Goal: Information Seeking & Learning: Find specific page/section

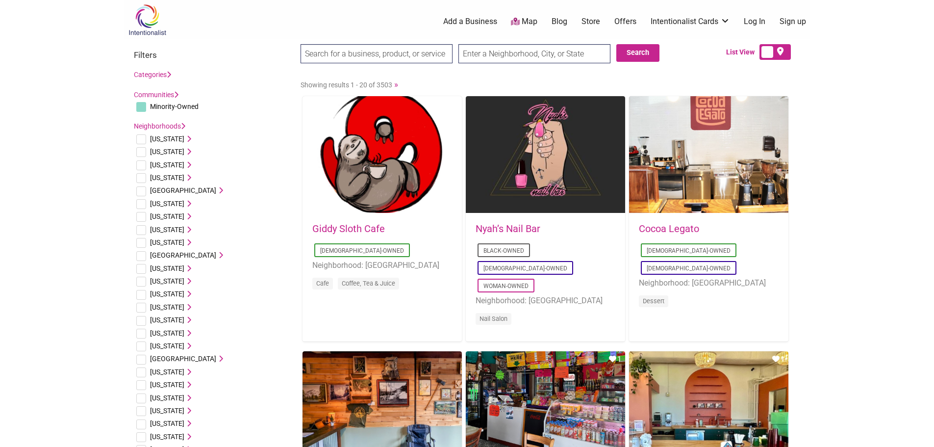
click at [486, 53] on input "text" at bounding box center [535, 53] width 152 height 19
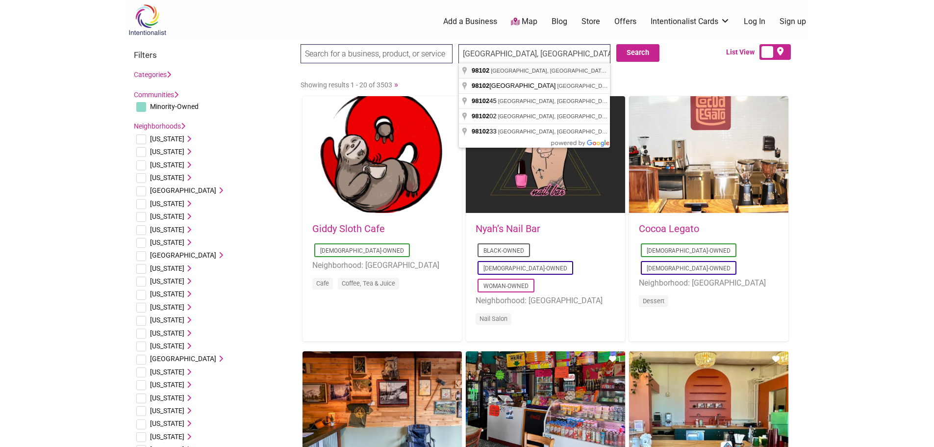
type input "Seattle, WA 98102, USA"
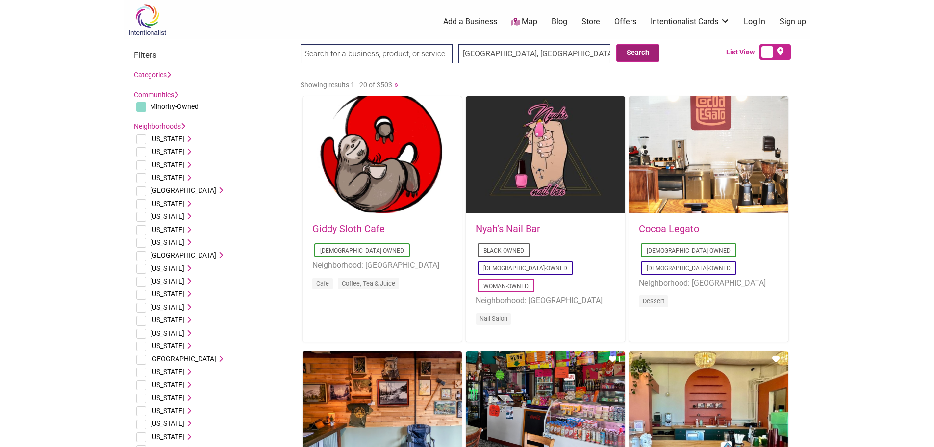
click at [635, 56] on button "Search" at bounding box center [637, 53] width 43 height 18
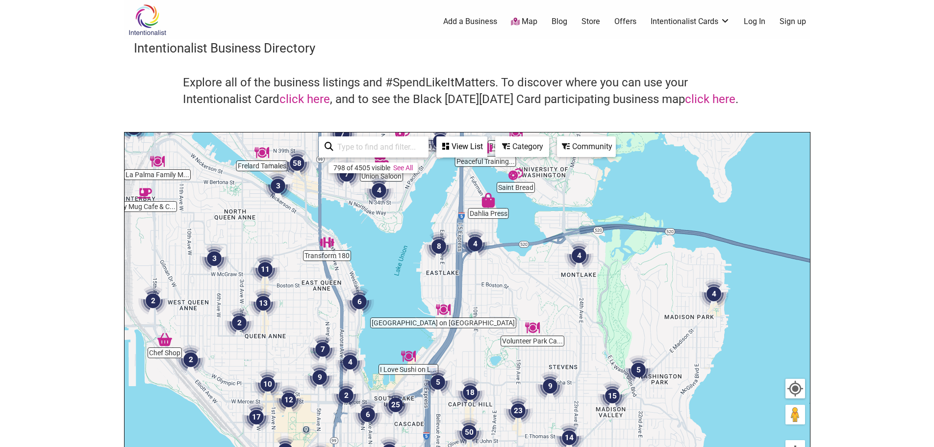
click at [439, 248] on img "8" at bounding box center [438, 245] width 29 height 29
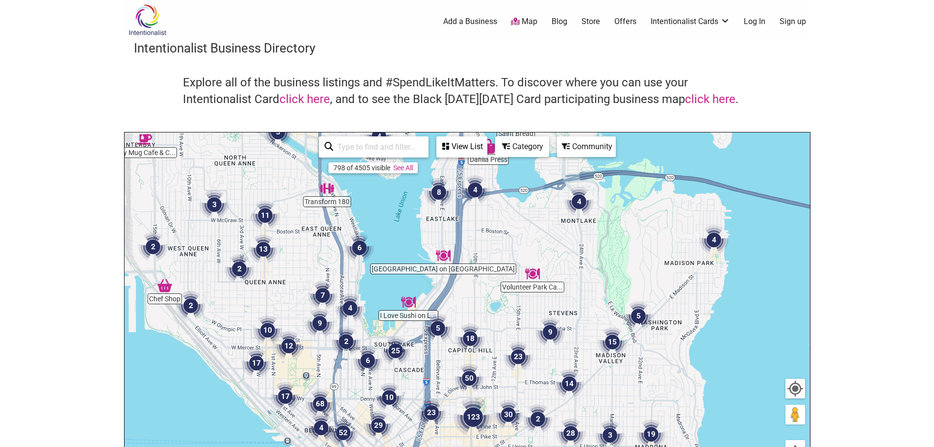
drag, startPoint x: 539, startPoint y: 294, endPoint x: 539, endPoint y: 239, distance: 54.9
click at [539, 239] on div "To navigate, press the arrow keys." at bounding box center [468, 323] width 686 height 382
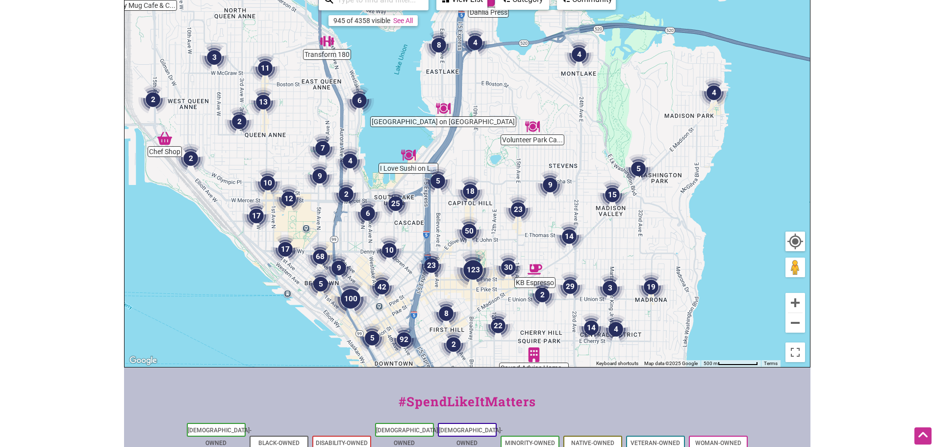
scroll to position [301, 0]
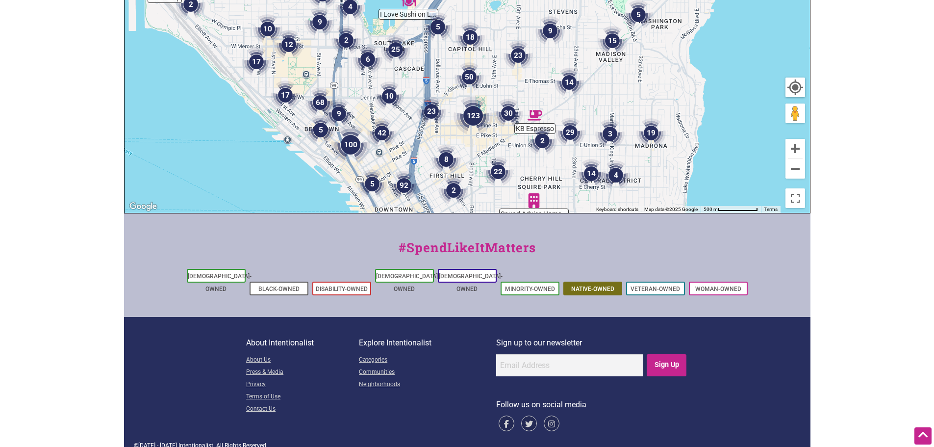
click at [587, 285] on link "Native-Owned" at bounding box center [592, 288] width 43 height 7
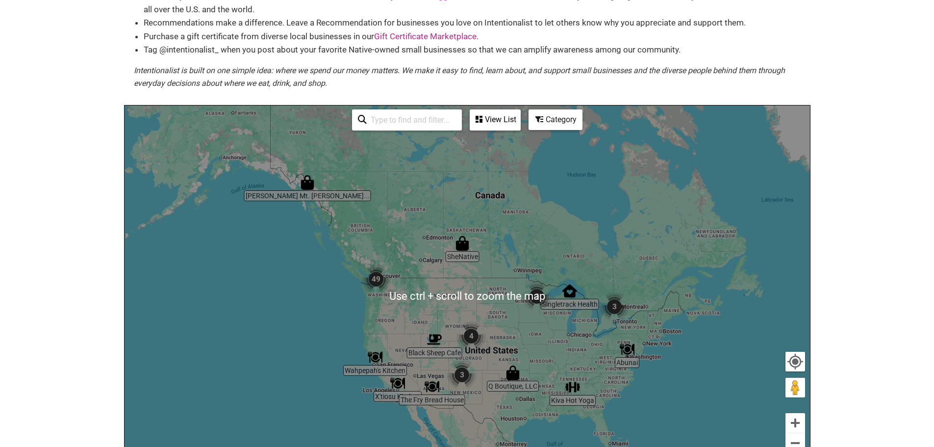
scroll to position [98, 0]
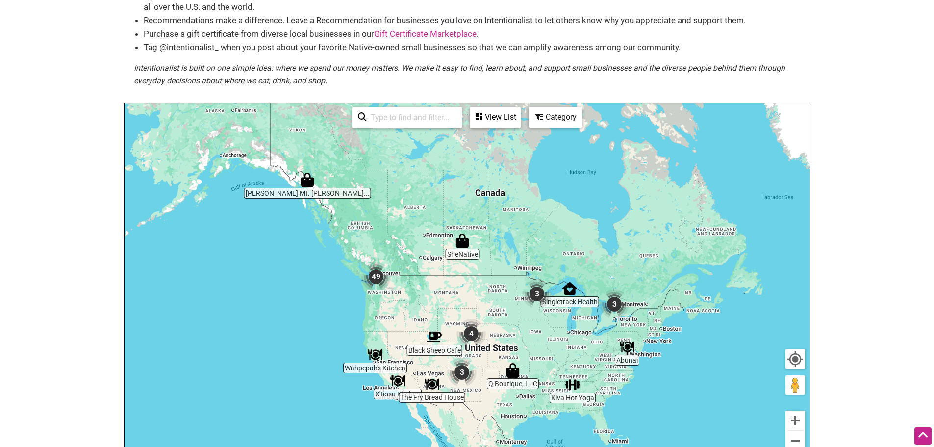
click at [411, 121] on input "search" at bounding box center [411, 117] width 89 height 19
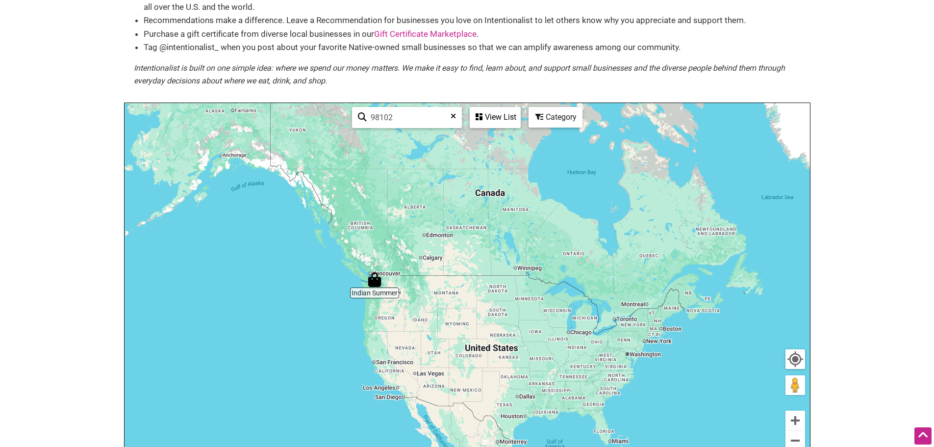
type input "98102"
click at [505, 122] on div "View List" at bounding box center [495, 117] width 49 height 19
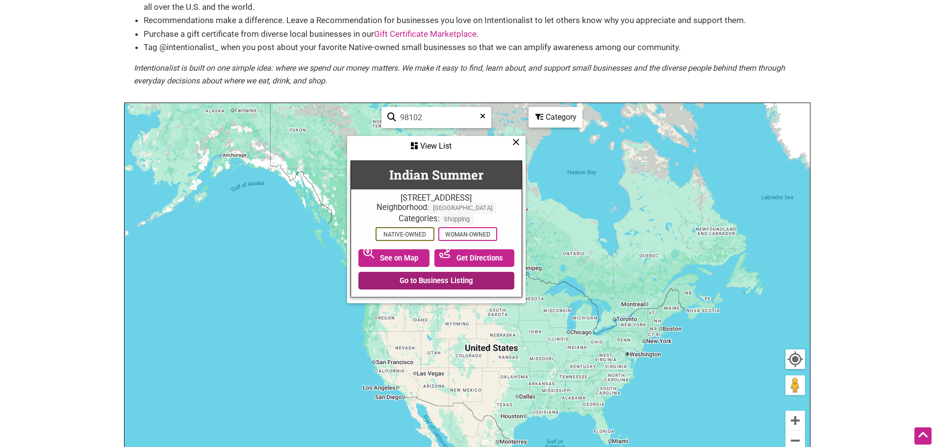
click at [427, 281] on link "Go to Business Listing" at bounding box center [436, 281] width 156 height 18
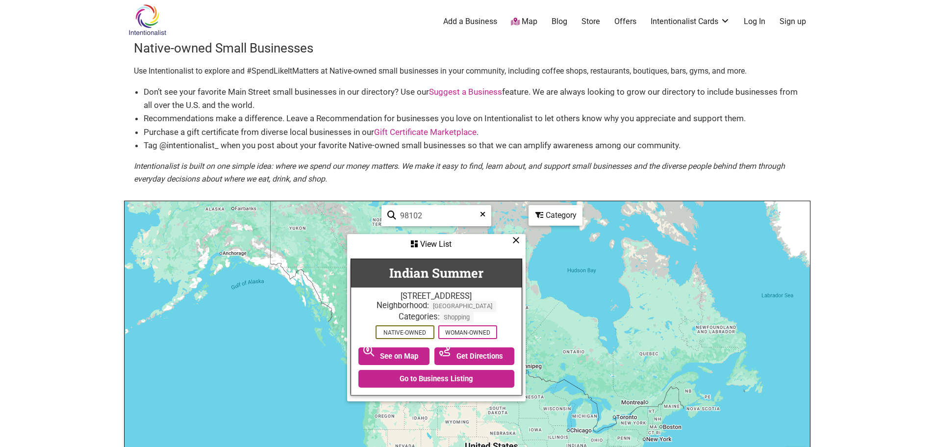
click at [512, 236] on div "View List" at bounding box center [436, 244] width 177 height 19
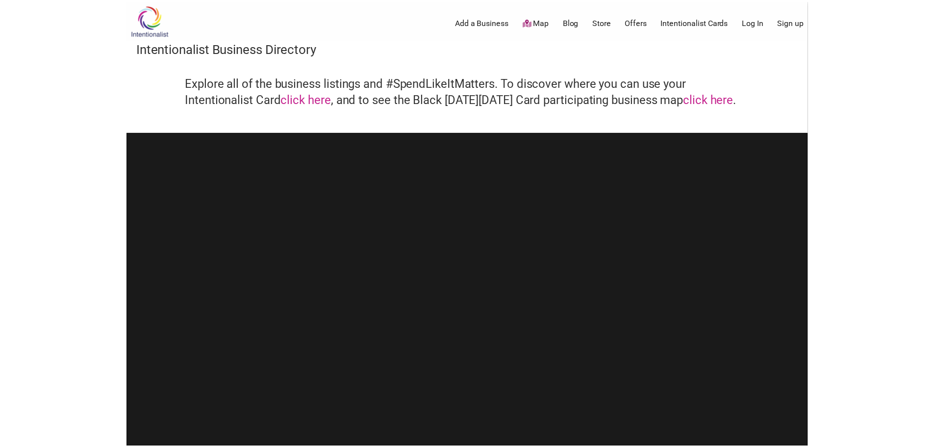
scroll to position [301, 0]
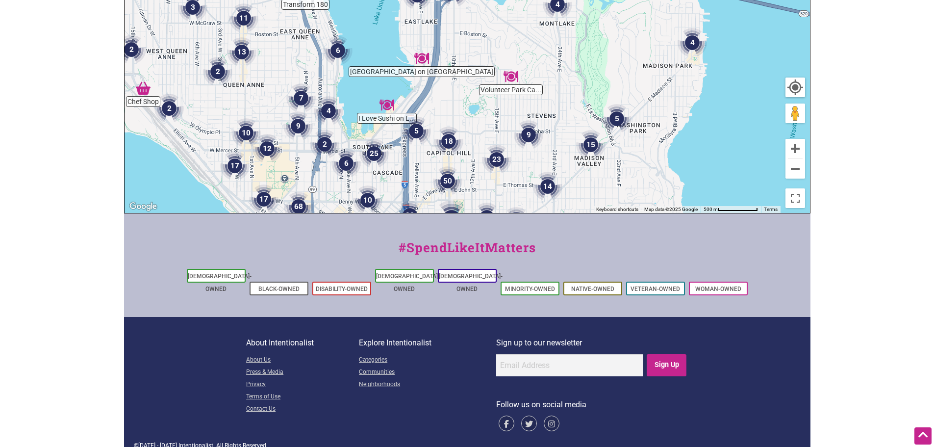
drag, startPoint x: 469, startPoint y: 59, endPoint x: 447, endPoint y: 111, distance: 56.3
click at [447, 111] on div "To navigate, press the arrow keys." at bounding box center [468, 22] width 686 height 382
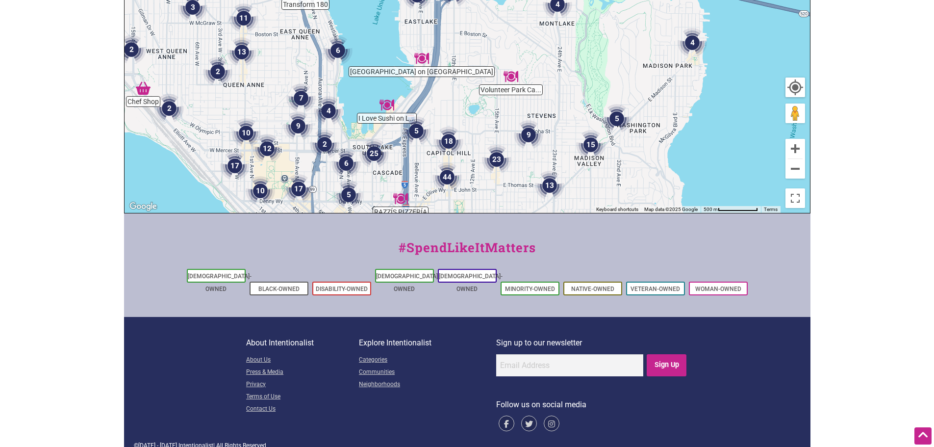
click at [415, 128] on img "5" at bounding box center [416, 130] width 29 height 29
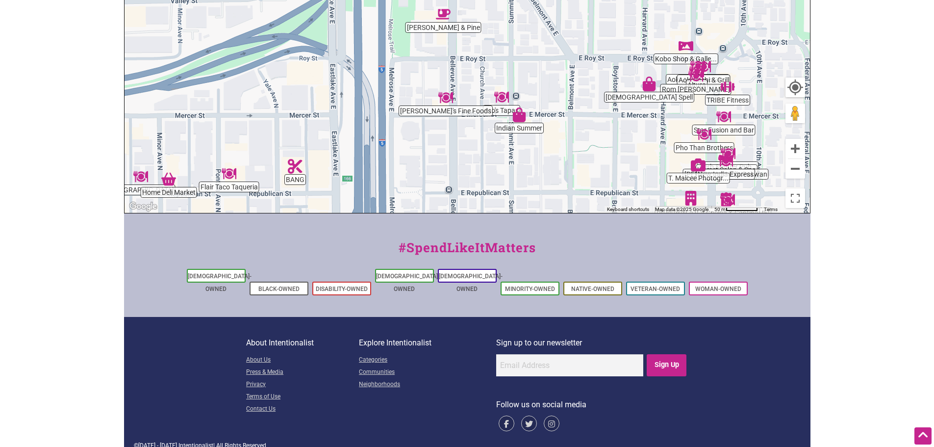
drag, startPoint x: 605, startPoint y: 55, endPoint x: 564, endPoint y: 58, distance: 40.8
click at [564, 58] on div "To navigate, press the arrow keys." at bounding box center [468, 22] width 686 height 382
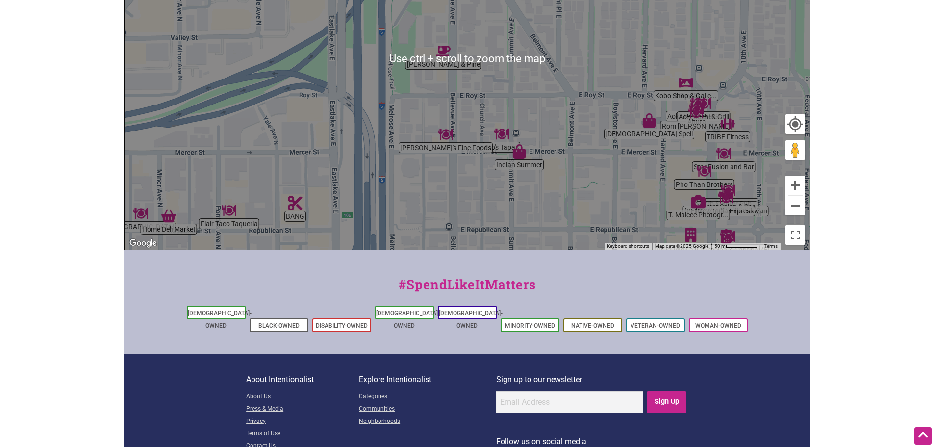
scroll to position [252, 0]
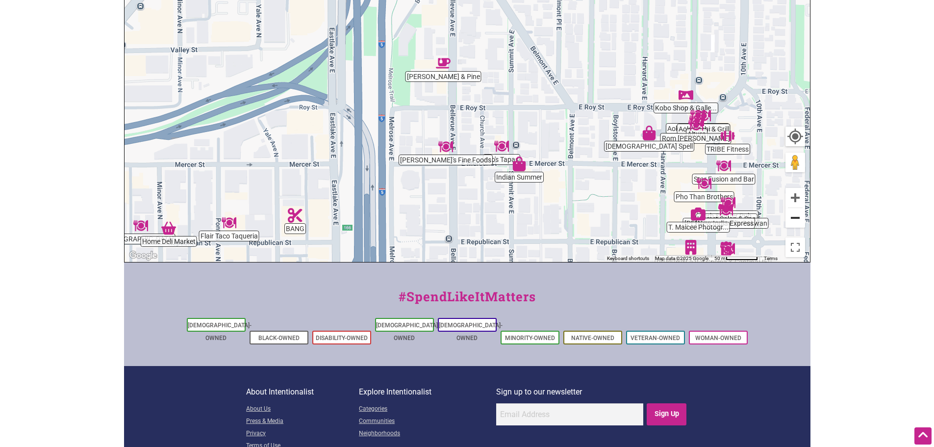
click at [796, 217] on button "Zoom out" at bounding box center [796, 218] width 20 height 20
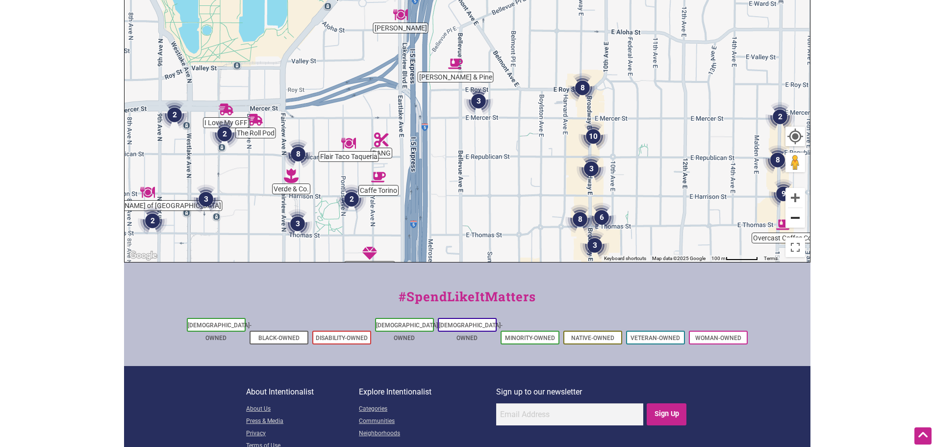
click at [796, 217] on button "Zoom out" at bounding box center [796, 218] width 20 height 20
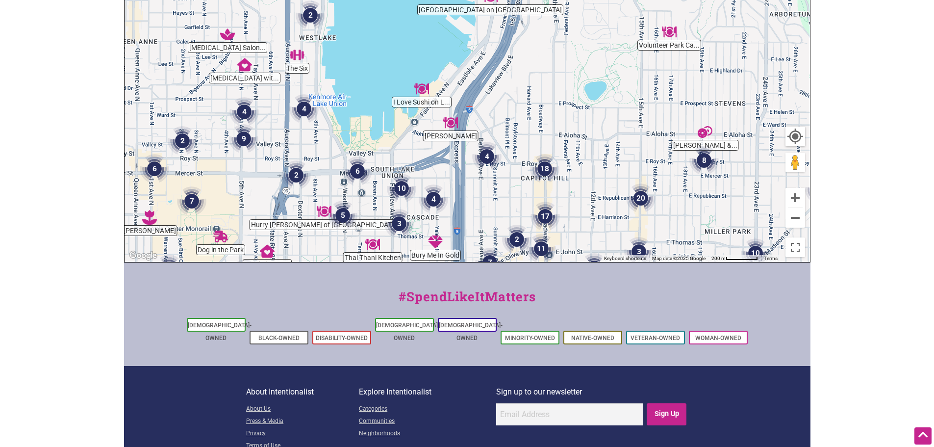
drag, startPoint x: 558, startPoint y: 102, endPoint x: 575, endPoint y: 187, distance: 86.1
click at [575, 187] on div "To navigate, press the arrow keys." at bounding box center [468, 71] width 686 height 382
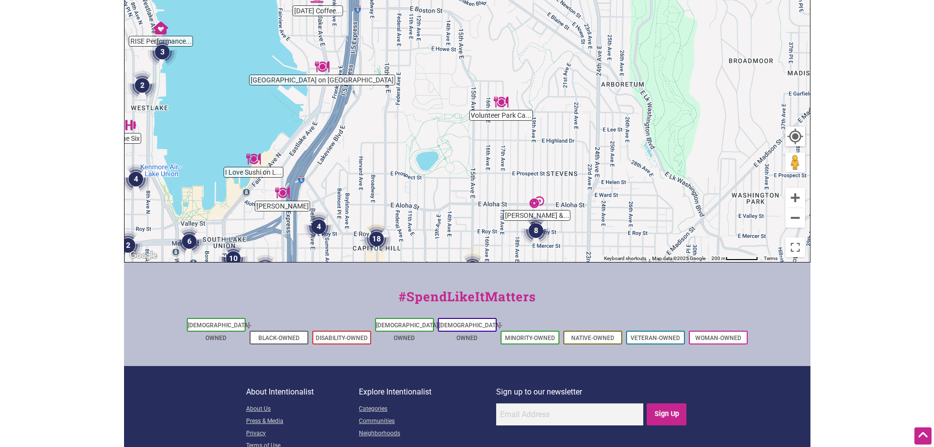
drag, startPoint x: 584, startPoint y: 77, endPoint x: 415, endPoint y: 148, distance: 182.6
click at [415, 148] on div "To navigate, press the arrow keys." at bounding box center [468, 71] width 686 height 382
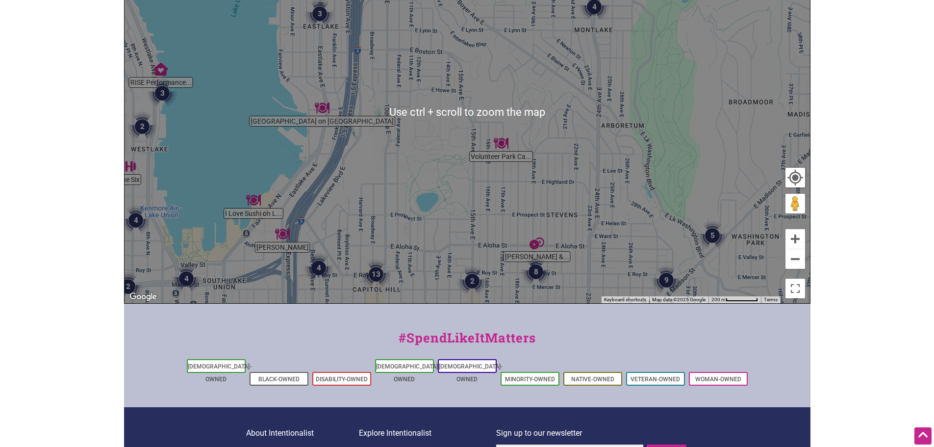
scroll to position [203, 0]
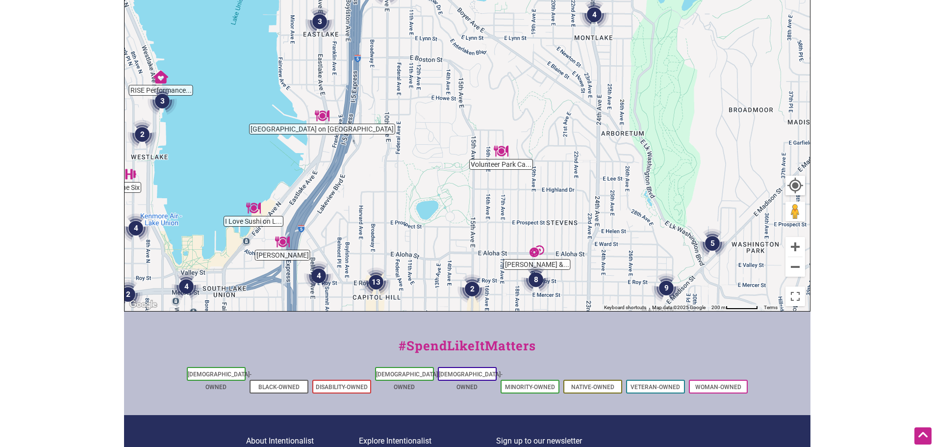
click at [537, 264] on div "To navigate, press the arrow keys." at bounding box center [468, 120] width 686 height 382
click at [537, 268] on img "8" at bounding box center [535, 279] width 29 height 29
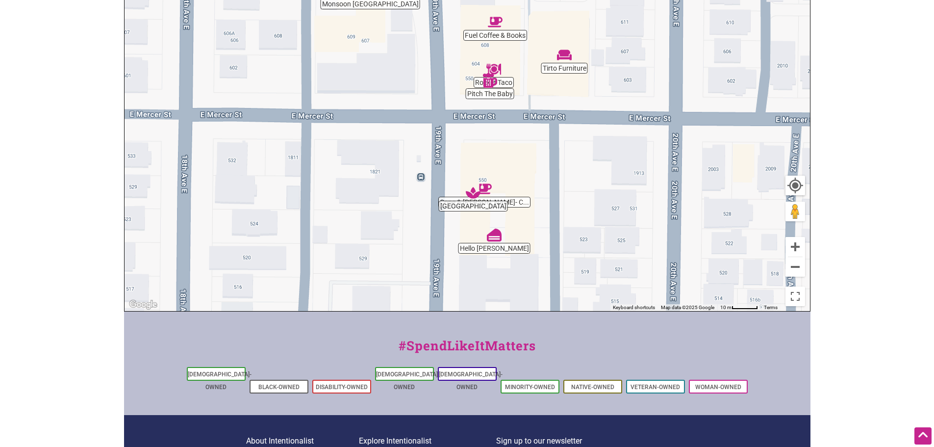
click at [501, 252] on div "To navigate, press the arrow keys." at bounding box center [468, 120] width 686 height 382
click at [498, 239] on img "Hello Robin" at bounding box center [494, 235] width 15 height 15
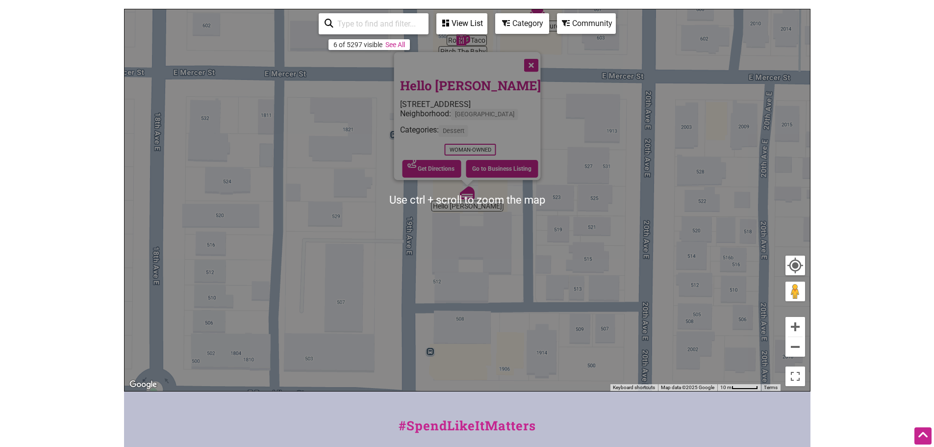
scroll to position [105, 0]
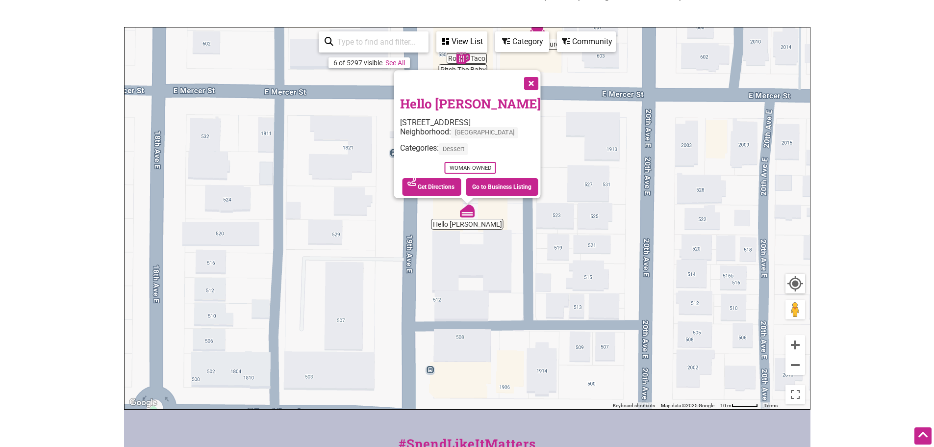
click at [509, 42] on icon at bounding box center [506, 41] width 8 height 8
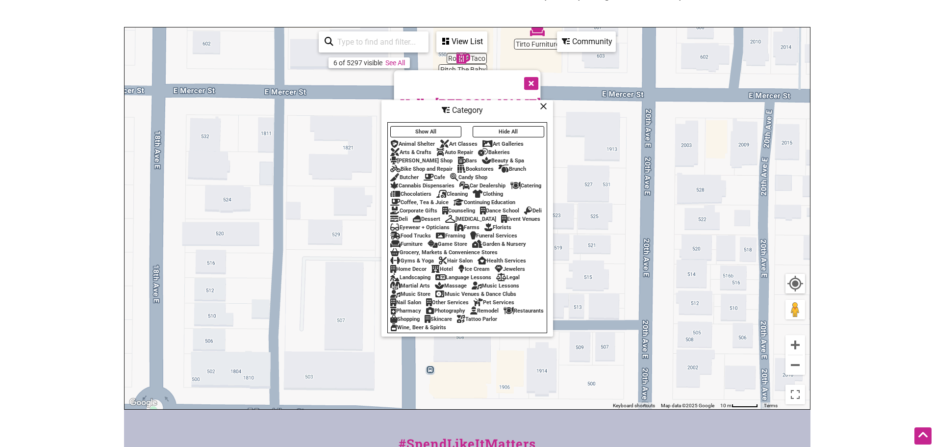
click at [504, 314] on div "Restaurants" at bounding box center [524, 310] width 40 height 6
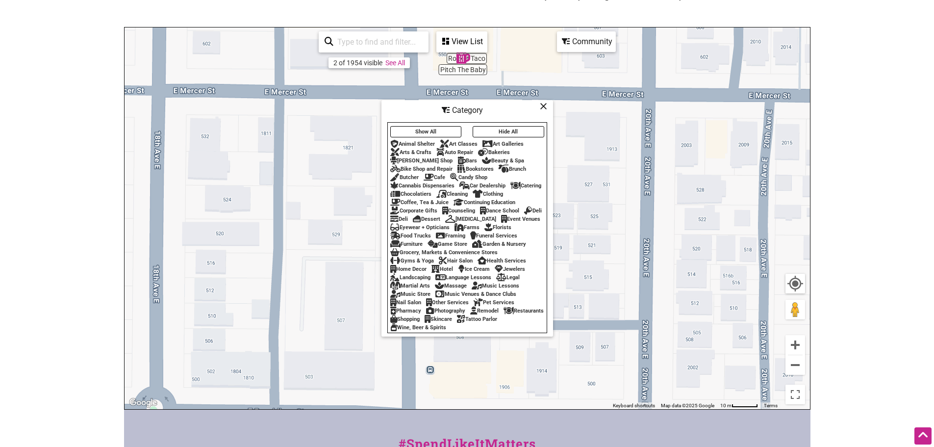
click at [504, 314] on div "Restaurants" at bounding box center [524, 310] width 40 height 6
click at [543, 106] on icon at bounding box center [543, 106] width 7 height 0
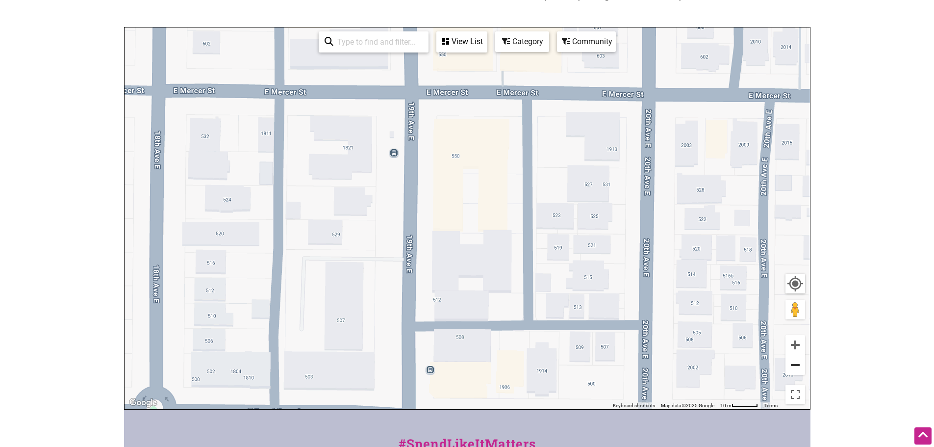
click at [799, 368] on button "Zoom out" at bounding box center [796, 365] width 20 height 20
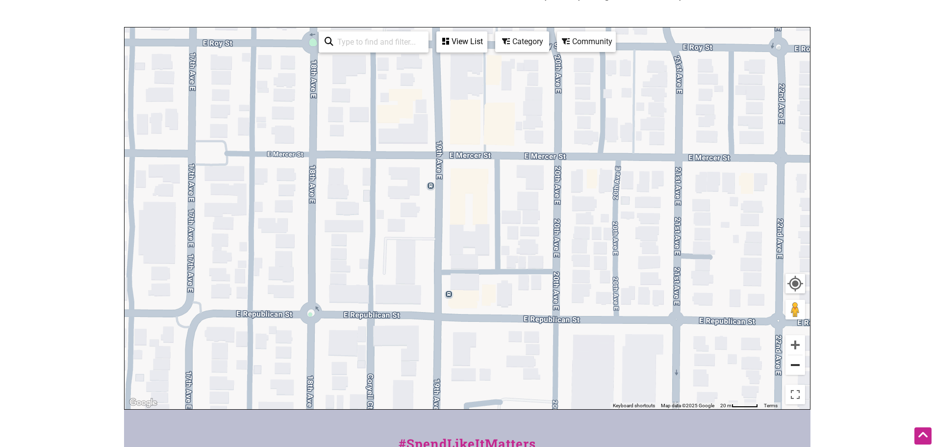
click at [799, 368] on button "Zoom out" at bounding box center [796, 365] width 20 height 20
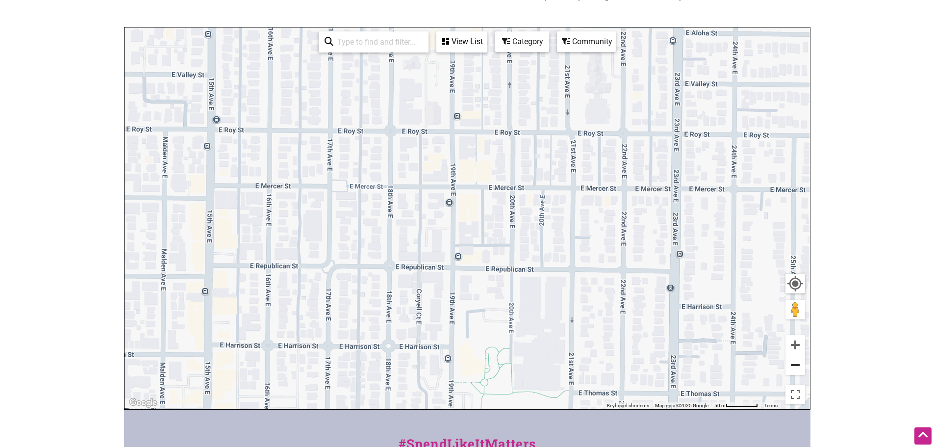
click at [799, 368] on button "Zoom out" at bounding box center [796, 365] width 20 height 20
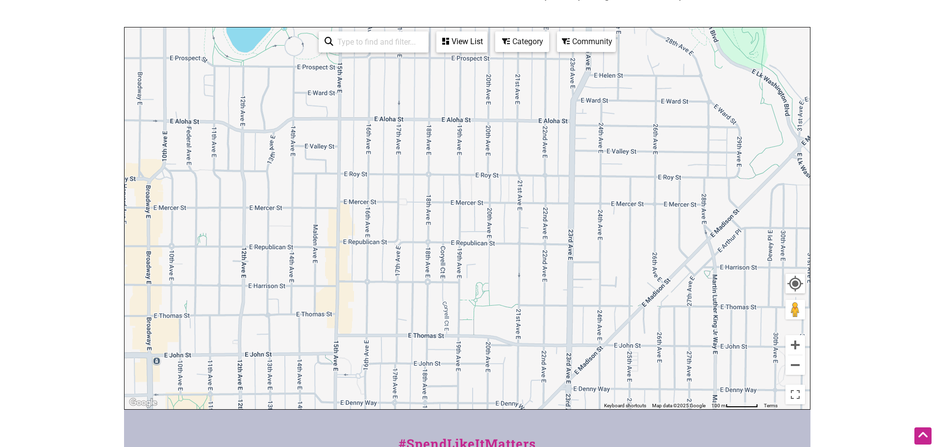
click at [524, 44] on div "Category" at bounding box center [522, 41] width 52 height 19
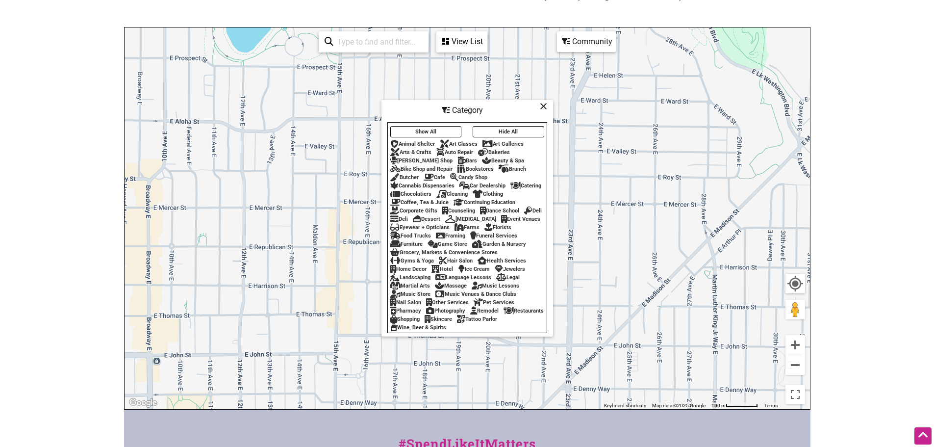
click at [587, 44] on div "Community" at bounding box center [586, 41] width 57 height 19
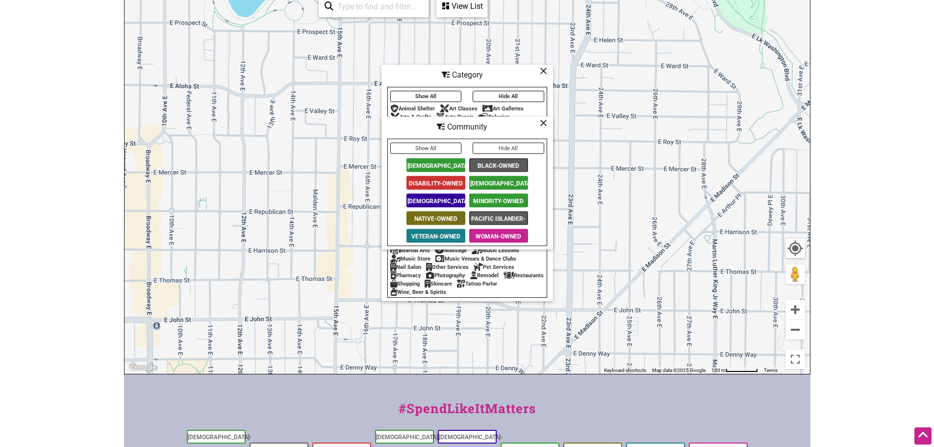
scroll to position [154, 0]
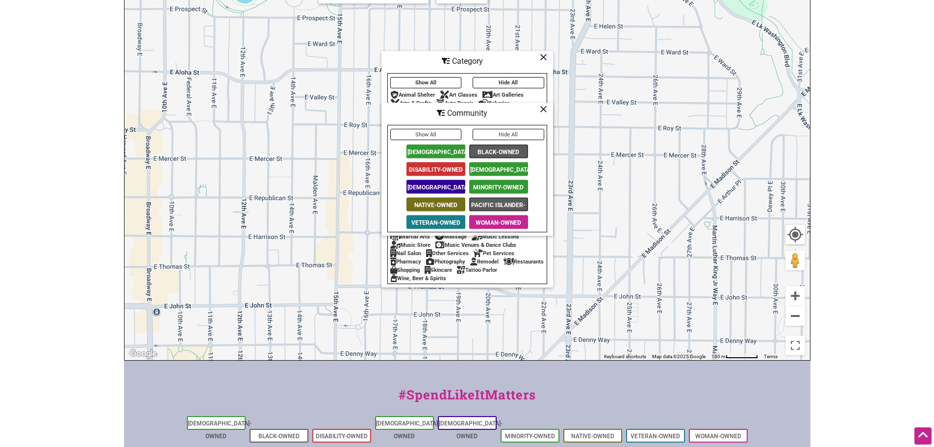
click at [432, 185] on span "[DEMOGRAPHIC_DATA]-Owned" at bounding box center [436, 187] width 59 height 14
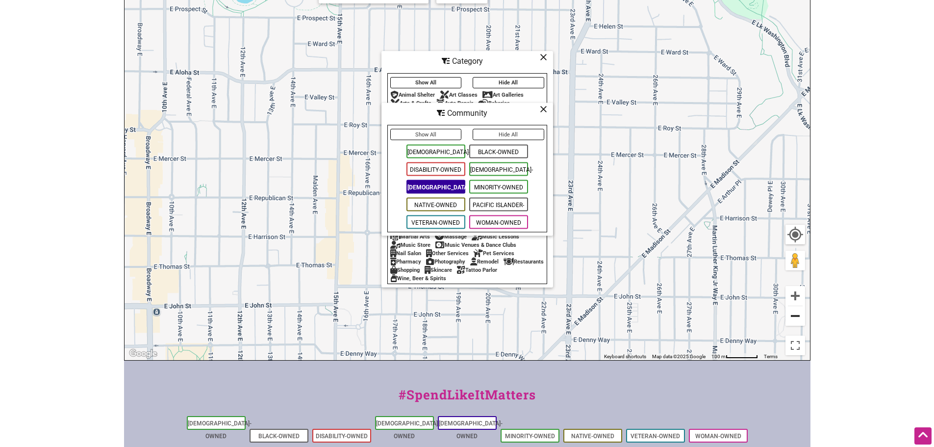
click at [792, 315] on button "Zoom out" at bounding box center [796, 316] width 20 height 20
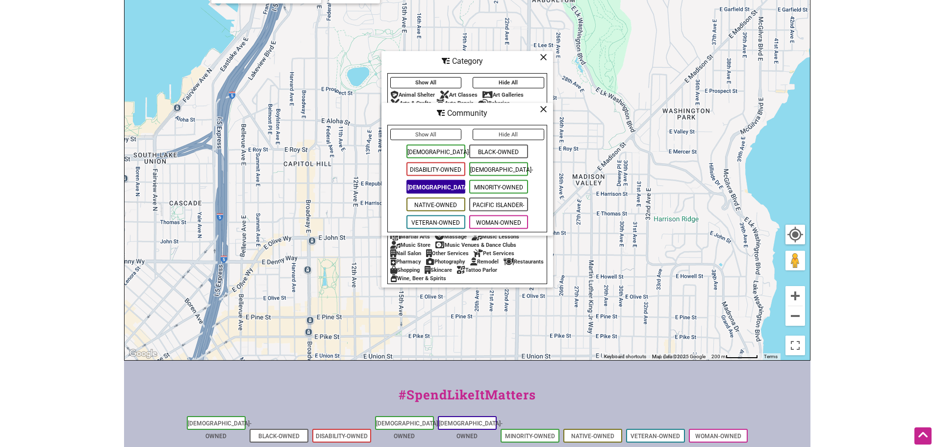
click at [544, 109] on icon at bounding box center [543, 109] width 7 height 0
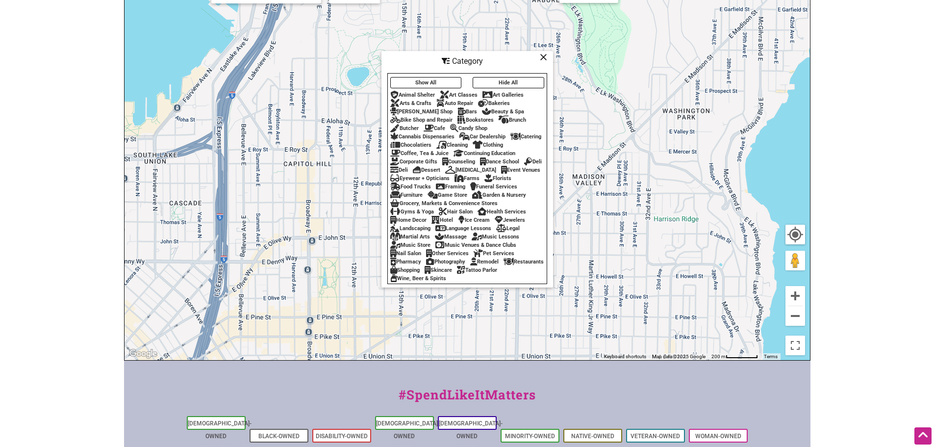
click at [504, 265] on div "Restaurants" at bounding box center [524, 261] width 40 height 6
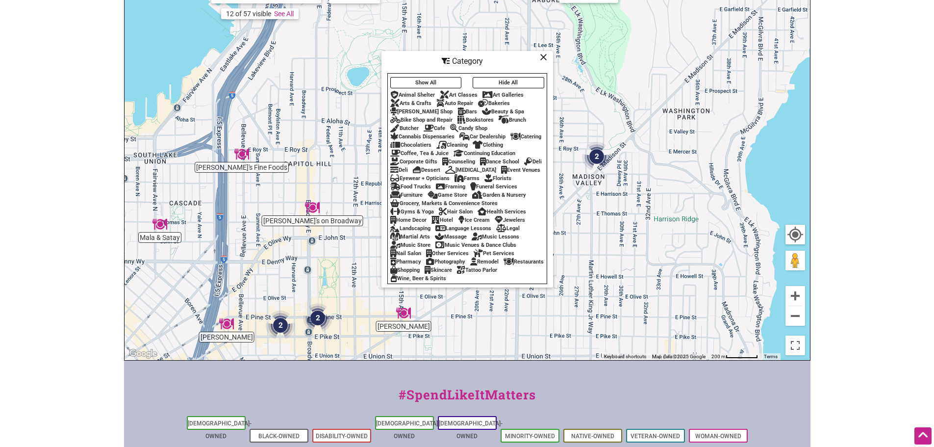
click at [544, 57] on icon at bounding box center [543, 57] width 7 height 0
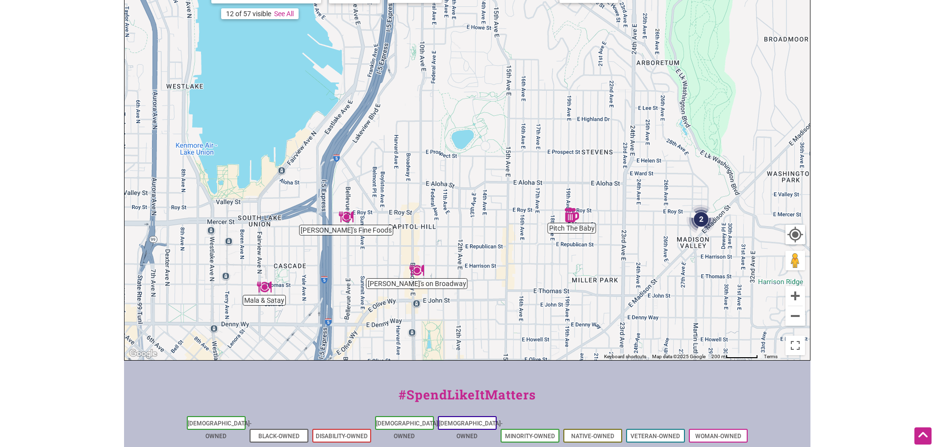
drag, startPoint x: 541, startPoint y: 113, endPoint x: 646, endPoint y: 178, distance: 123.3
click at [646, 178] on div "To navigate, press the arrow keys." at bounding box center [468, 169] width 686 height 382
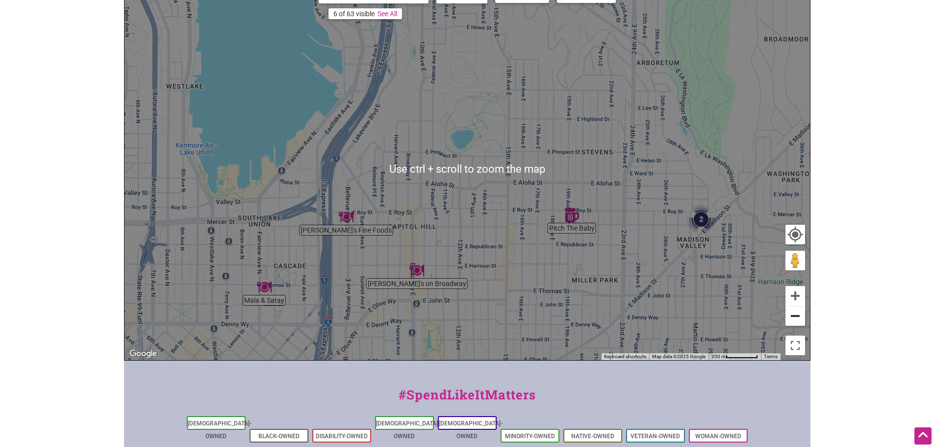
click at [799, 315] on button "Zoom out" at bounding box center [796, 316] width 20 height 20
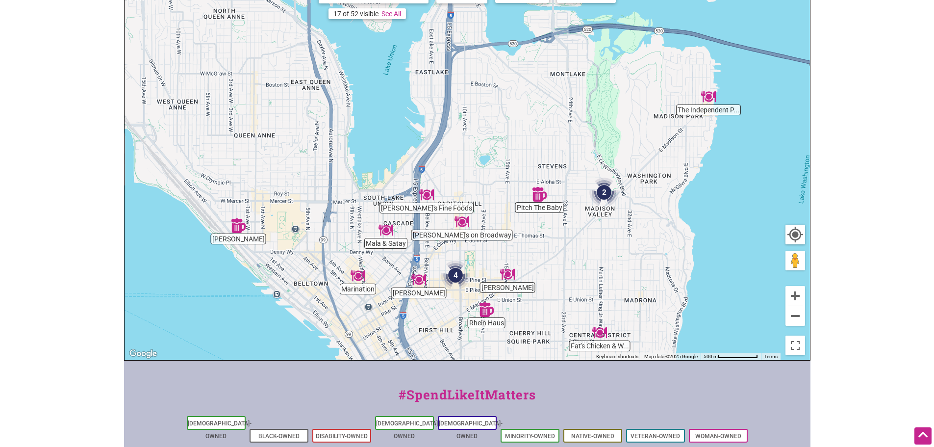
drag, startPoint x: 526, startPoint y: 247, endPoint x: 546, endPoint y: 252, distance: 20.6
click at [546, 252] on div "To navigate, press the arrow keys." at bounding box center [468, 169] width 686 height 382
click at [457, 274] on img "4" at bounding box center [455, 274] width 29 height 29
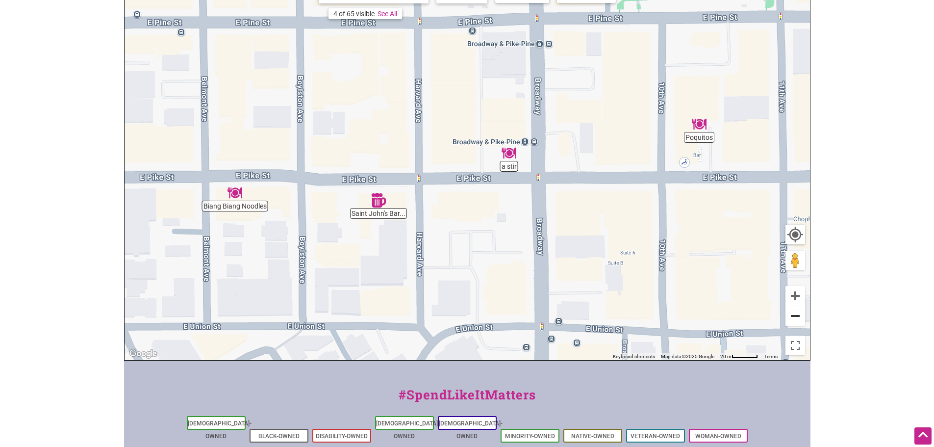
click at [797, 315] on button "Zoom out" at bounding box center [796, 316] width 20 height 20
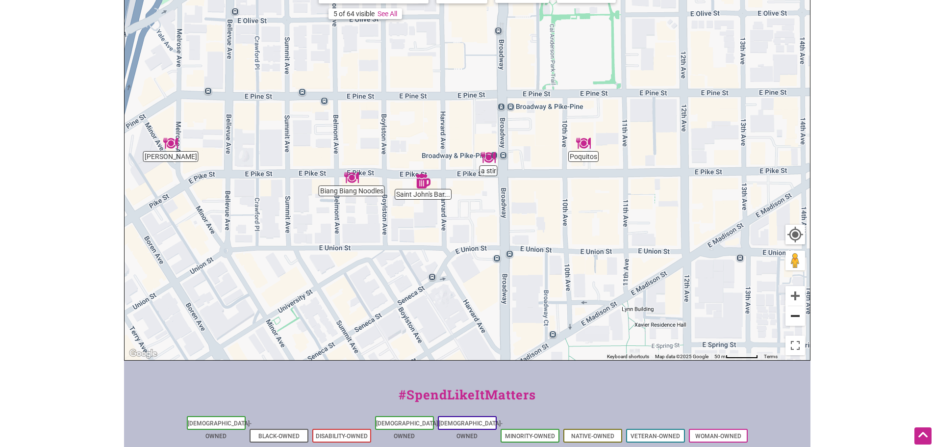
click at [797, 315] on button "Zoom out" at bounding box center [796, 316] width 20 height 20
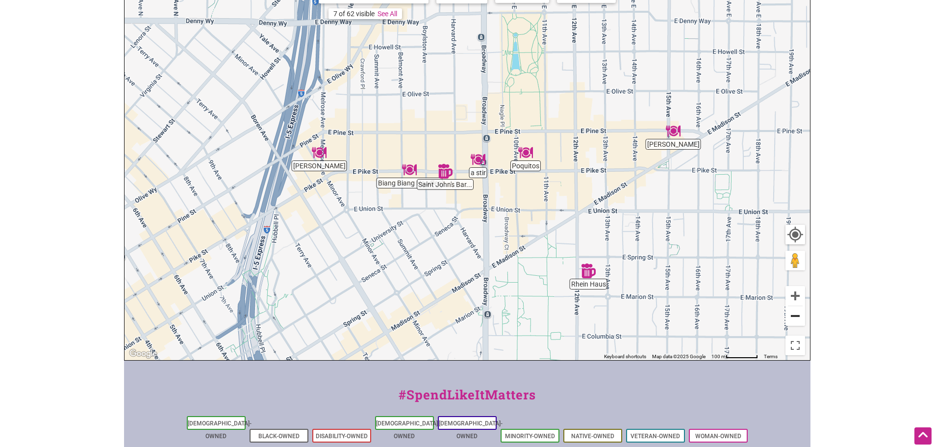
click at [797, 315] on button "Zoom out" at bounding box center [796, 316] width 20 height 20
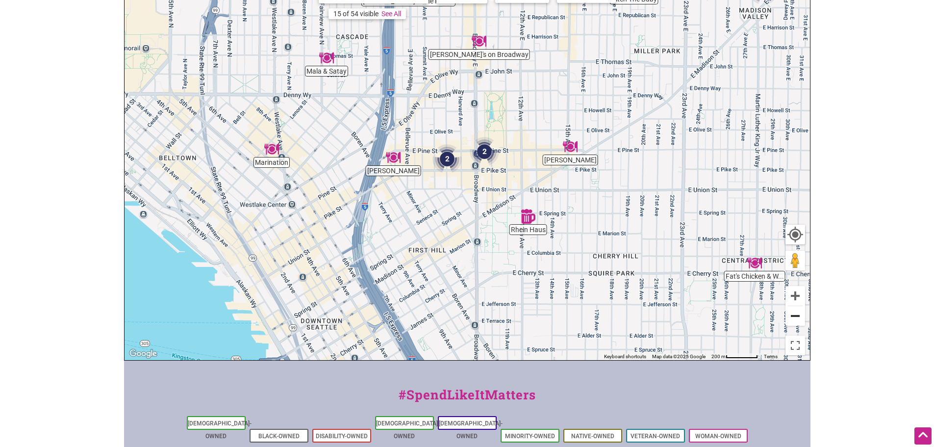
click at [797, 315] on button "Zoom out" at bounding box center [796, 316] width 20 height 20
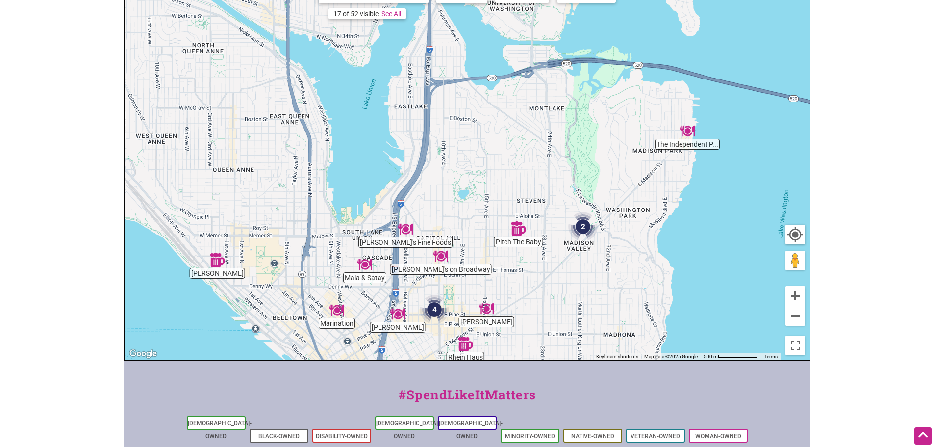
drag, startPoint x: 527, startPoint y: 66, endPoint x: 495, endPoint y: 222, distance: 159.3
click at [495, 222] on div "To navigate, press the arrow keys." at bounding box center [468, 169] width 686 height 382
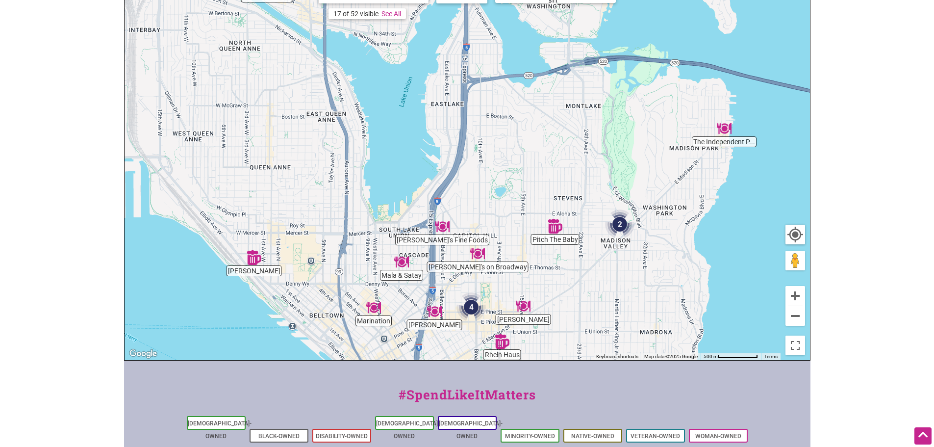
drag, startPoint x: 446, startPoint y: 187, endPoint x: 508, endPoint y: 169, distance: 64.5
click at [486, 184] on div "To navigate, press the arrow keys." at bounding box center [468, 169] width 686 height 382
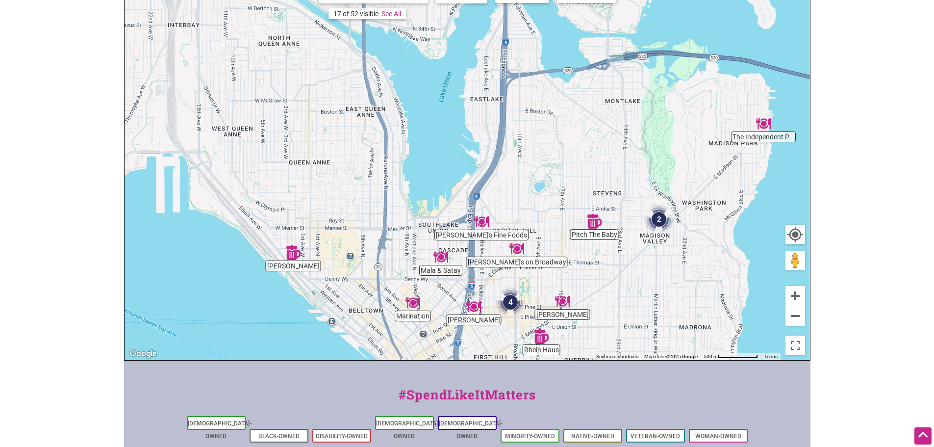
click at [525, 161] on div "To navigate, press the arrow keys." at bounding box center [468, 169] width 686 height 382
click at [416, 304] on img "Marination" at bounding box center [414, 302] width 15 height 15
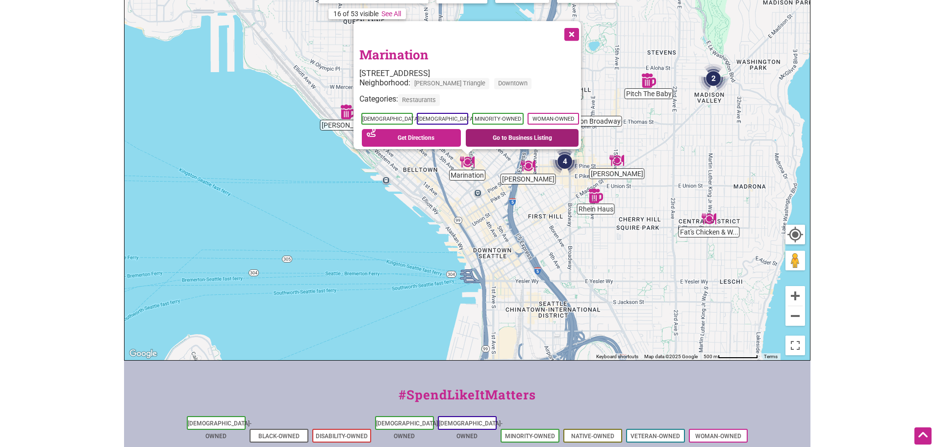
click at [534, 129] on link "Go to Business Listing" at bounding box center [522, 138] width 113 height 18
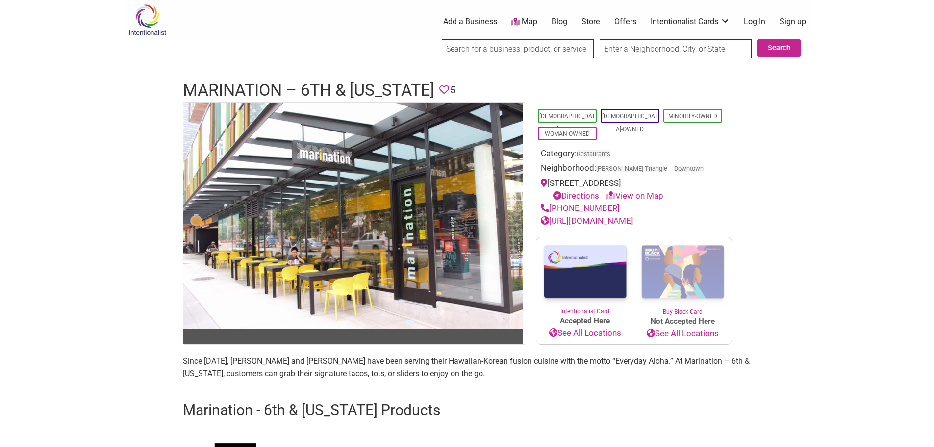
click at [521, 20] on link "Map" at bounding box center [524, 21] width 26 height 11
